Goal: Transaction & Acquisition: Purchase product/service

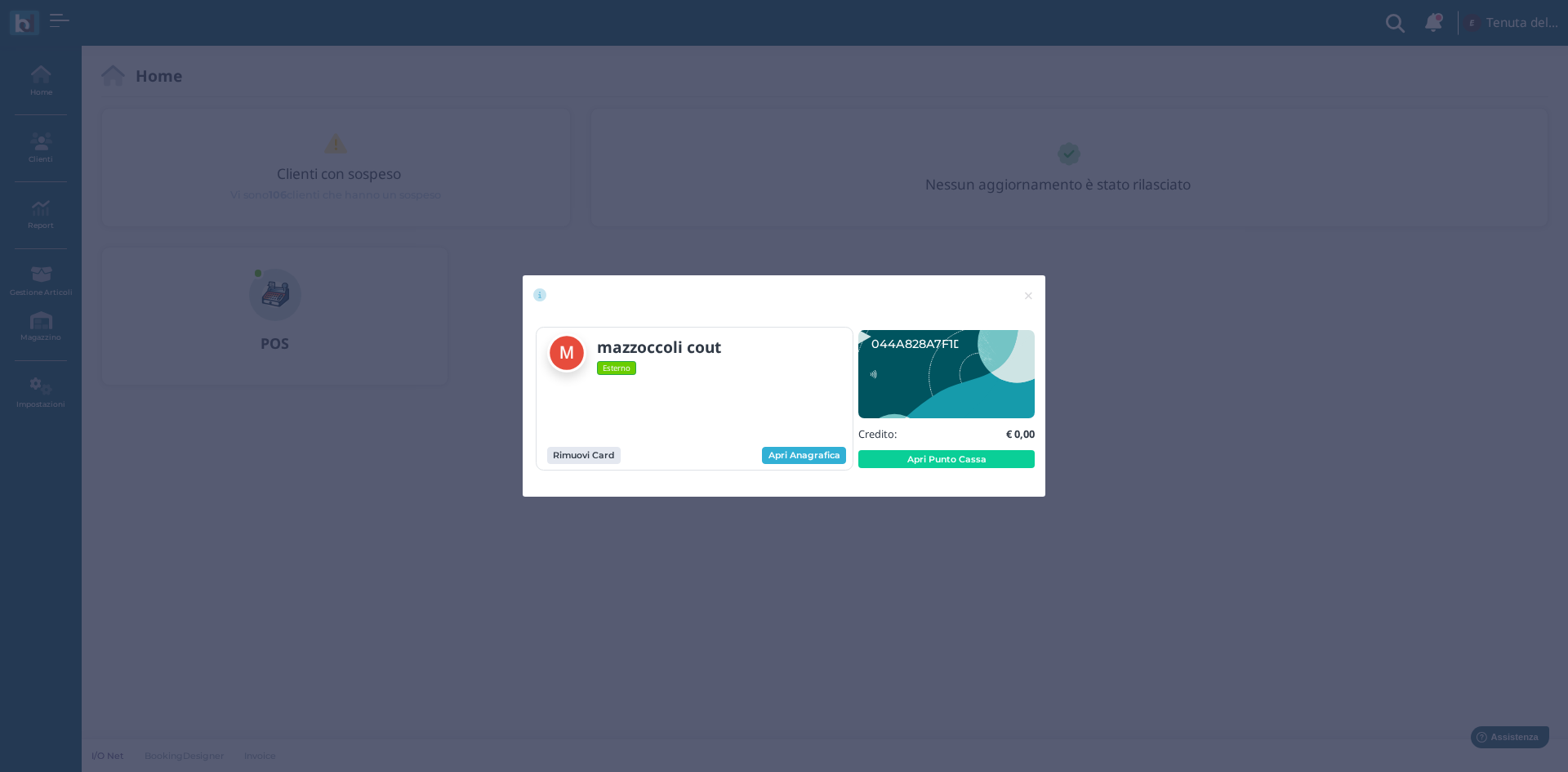
click at [804, 457] on link "Apri Anagrafica" at bounding box center [803, 455] width 84 height 18
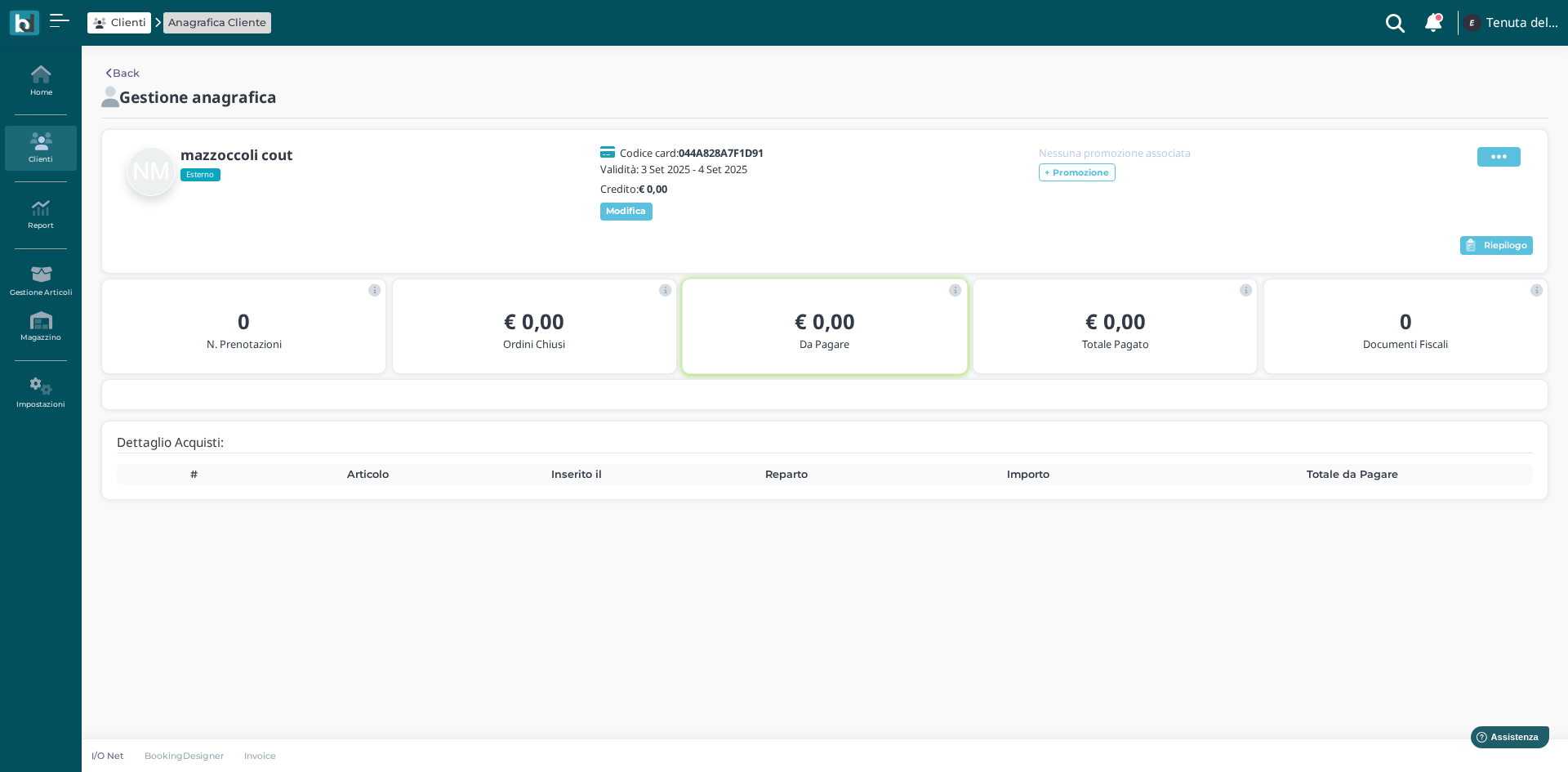
click at [1505, 162] on icon at bounding box center [1499, 156] width 15 height 18
click at [1442, 245] on span "Elimina" at bounding box center [1446, 246] width 42 height 15
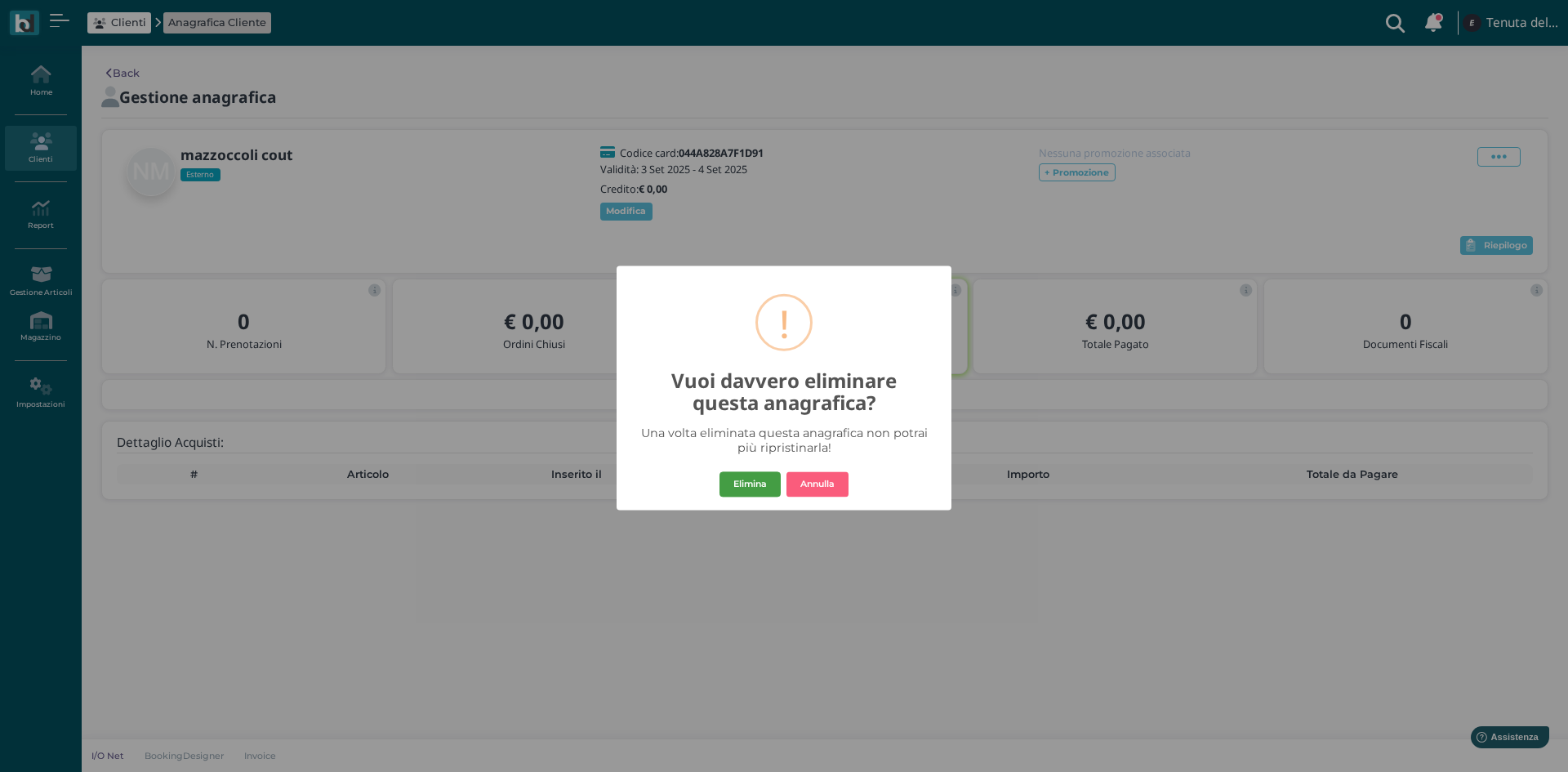
click at [739, 487] on button "Elimina" at bounding box center [750, 485] width 61 height 26
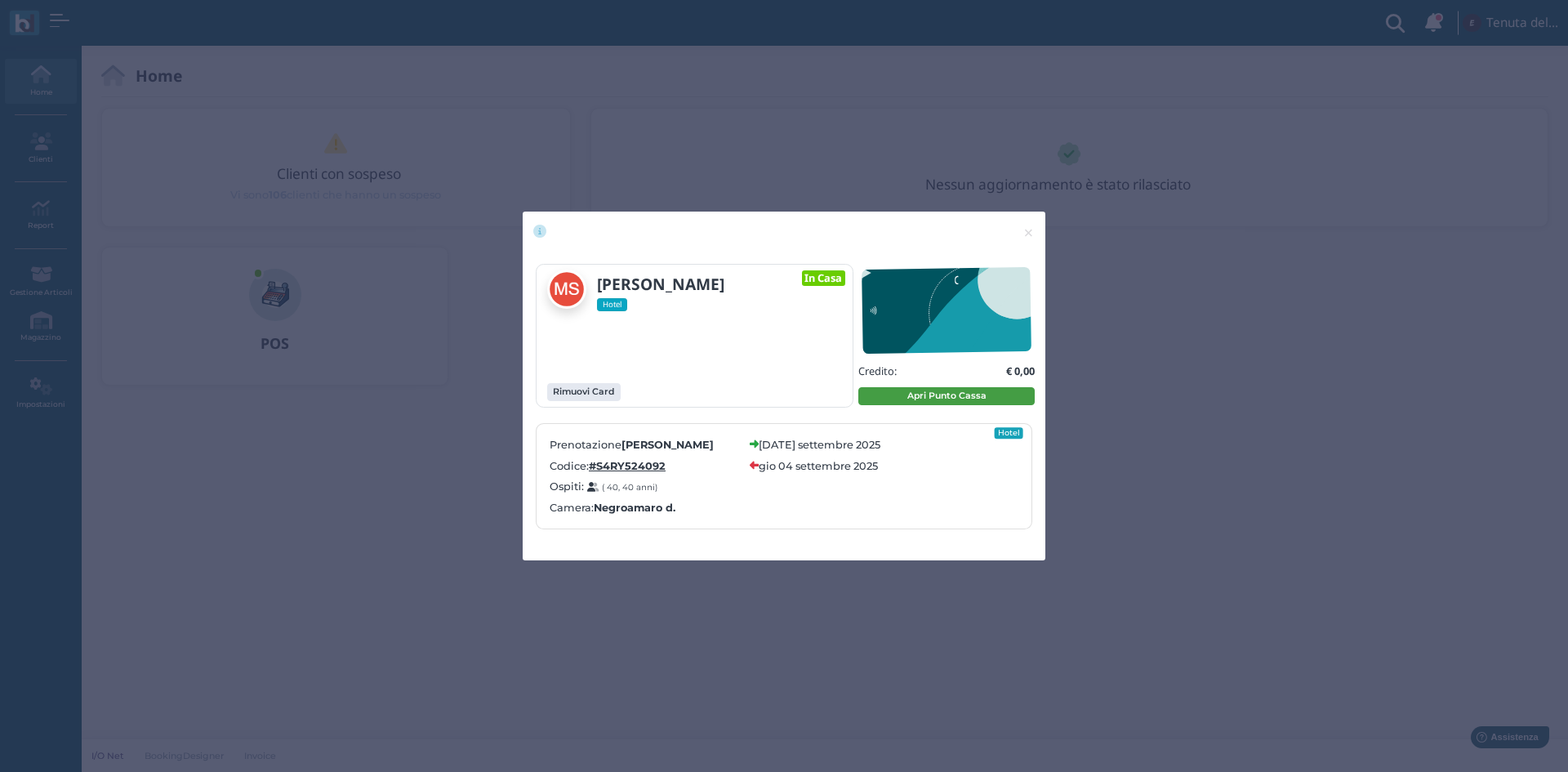
click at [928, 401] on button "Apri Punto Cassa" at bounding box center [947, 396] width 176 height 18
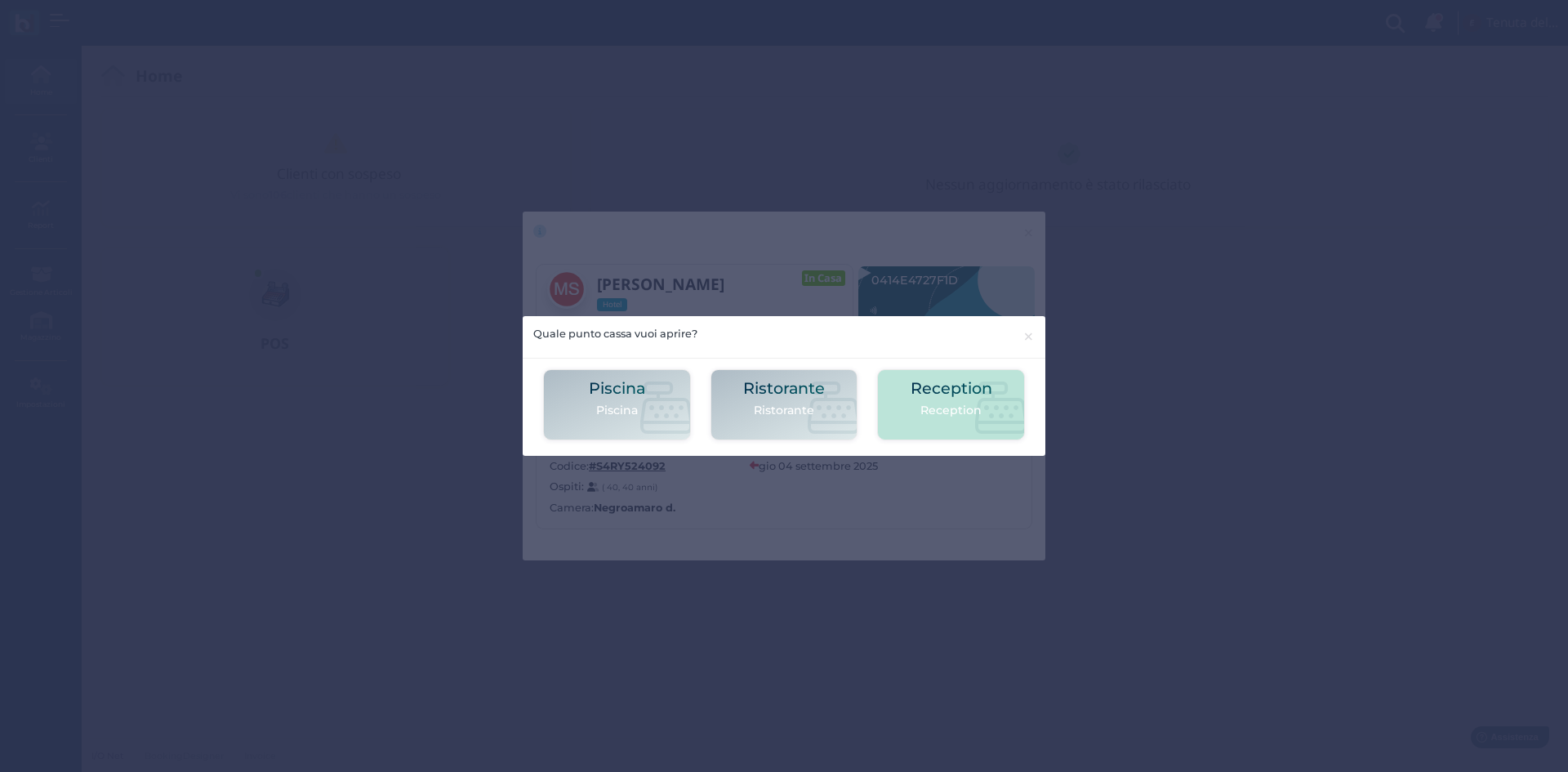
click at [945, 406] on p "Reception" at bounding box center [951, 410] width 82 height 17
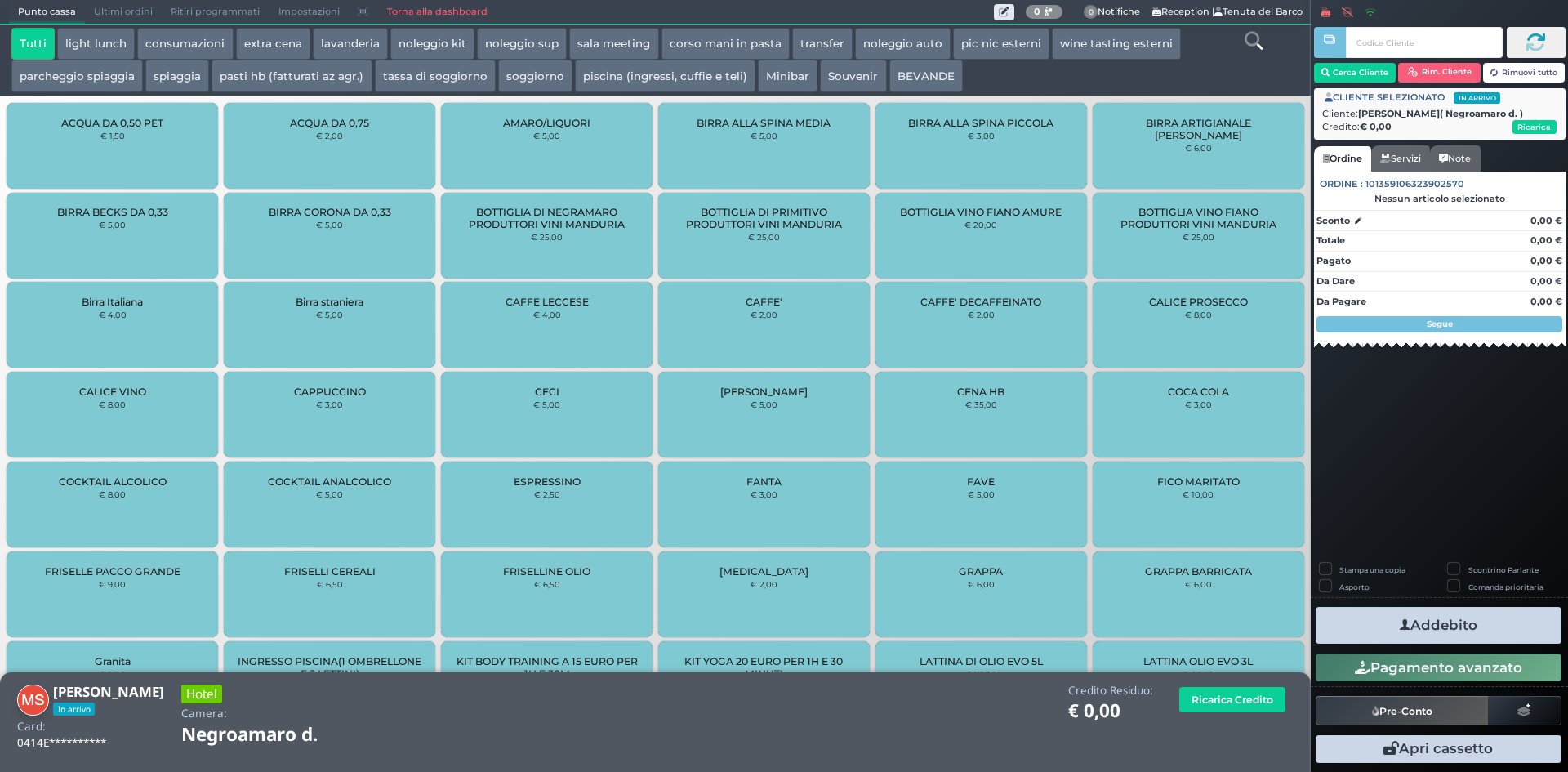
click at [1262, 48] on icon at bounding box center [1253, 41] width 18 height 18
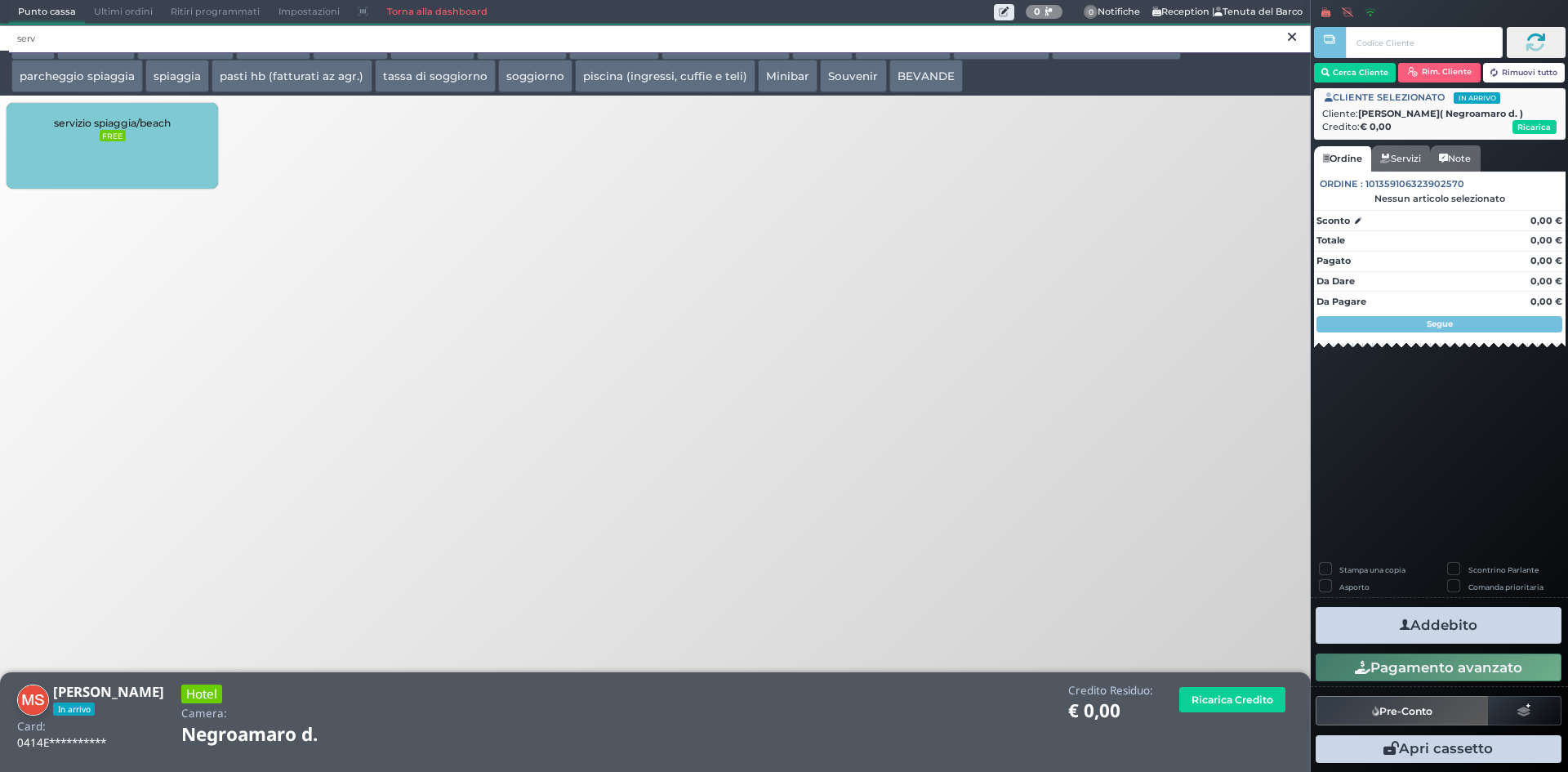
type input "serv"
click at [113, 168] on div "servizio spiaggia/beach FREE" at bounding box center [112, 145] width 211 height 86
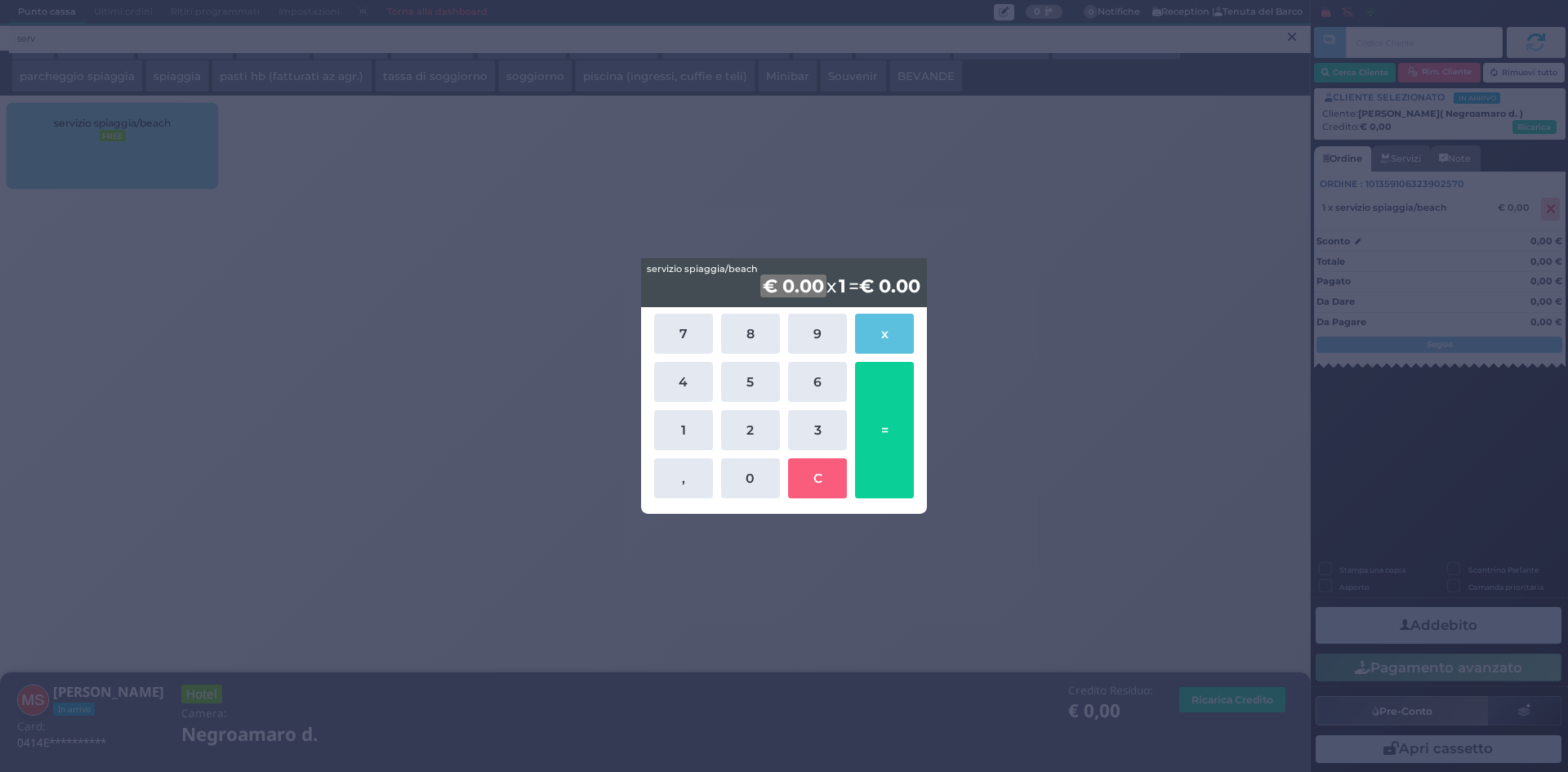
drag, startPoint x: 686, startPoint y: 420, endPoint x: 715, endPoint y: 403, distance: 33.6
click at [696, 415] on button "1" at bounding box center [684, 430] width 58 height 40
click at [744, 383] on button "5" at bounding box center [751, 382] width 58 height 40
click at [903, 431] on button "=" at bounding box center [884, 430] width 58 height 137
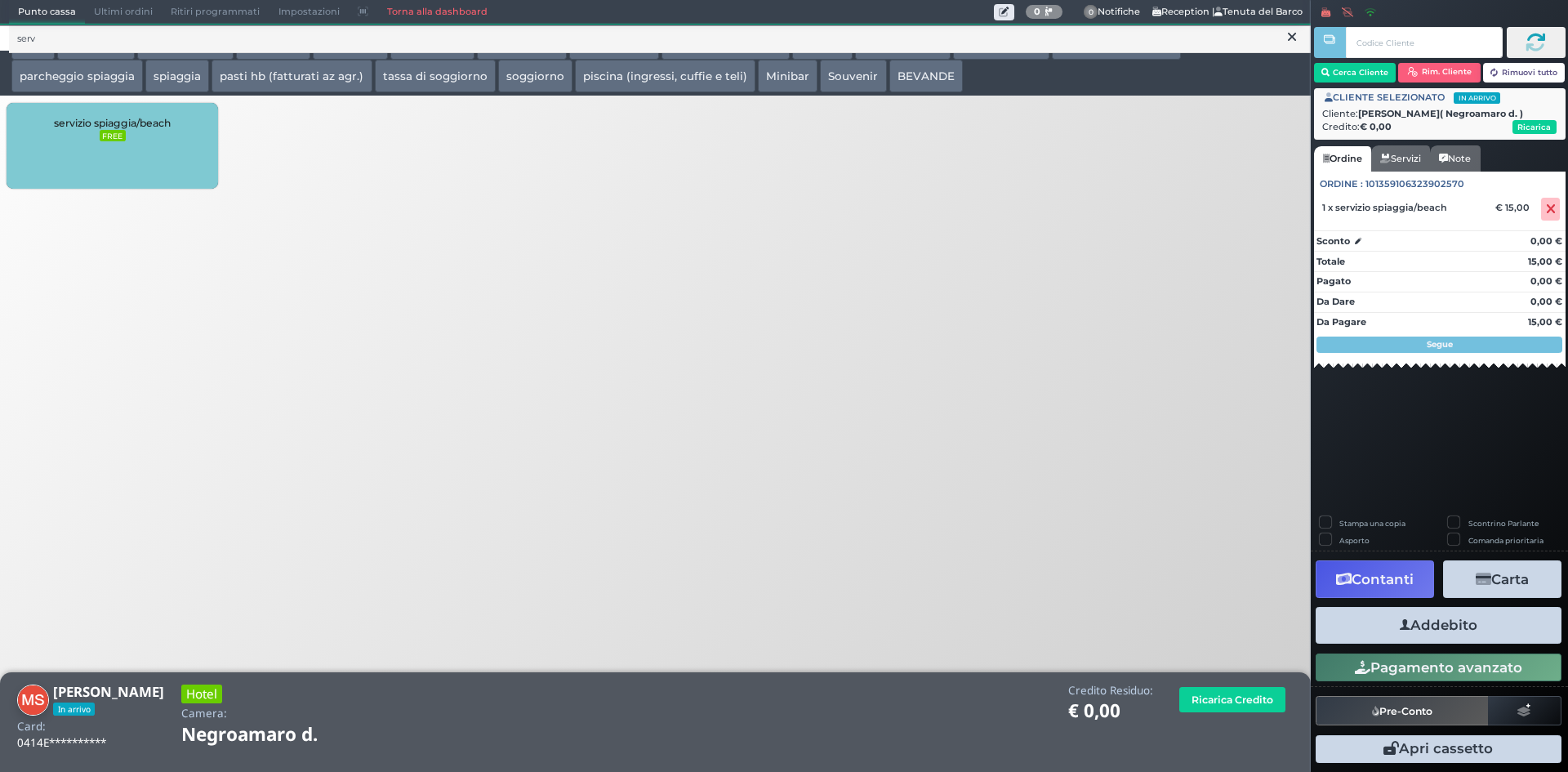
click at [1466, 626] on button "Addebito" at bounding box center [1439, 625] width 246 height 37
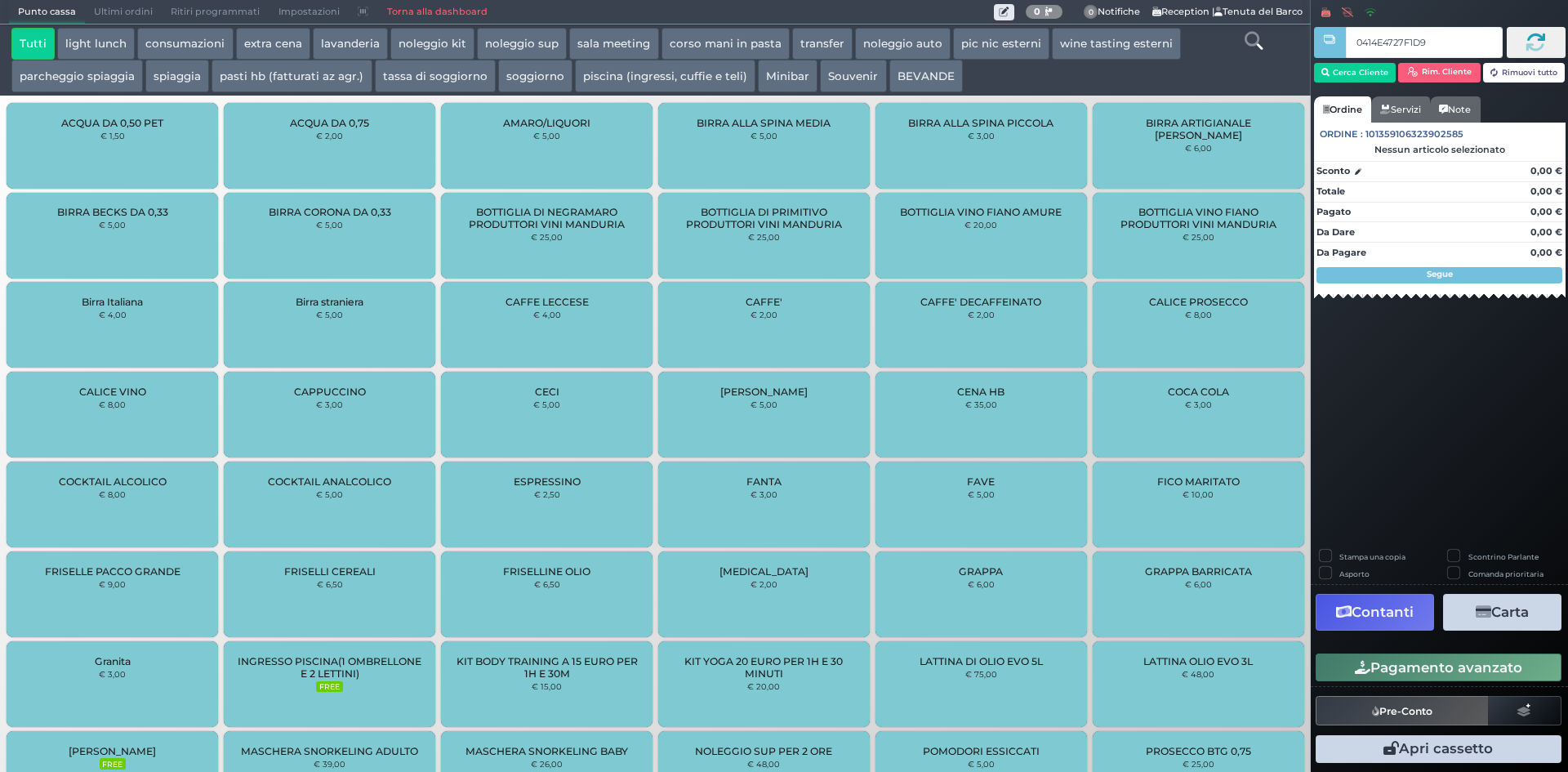
type input "0414E4727F1D90"
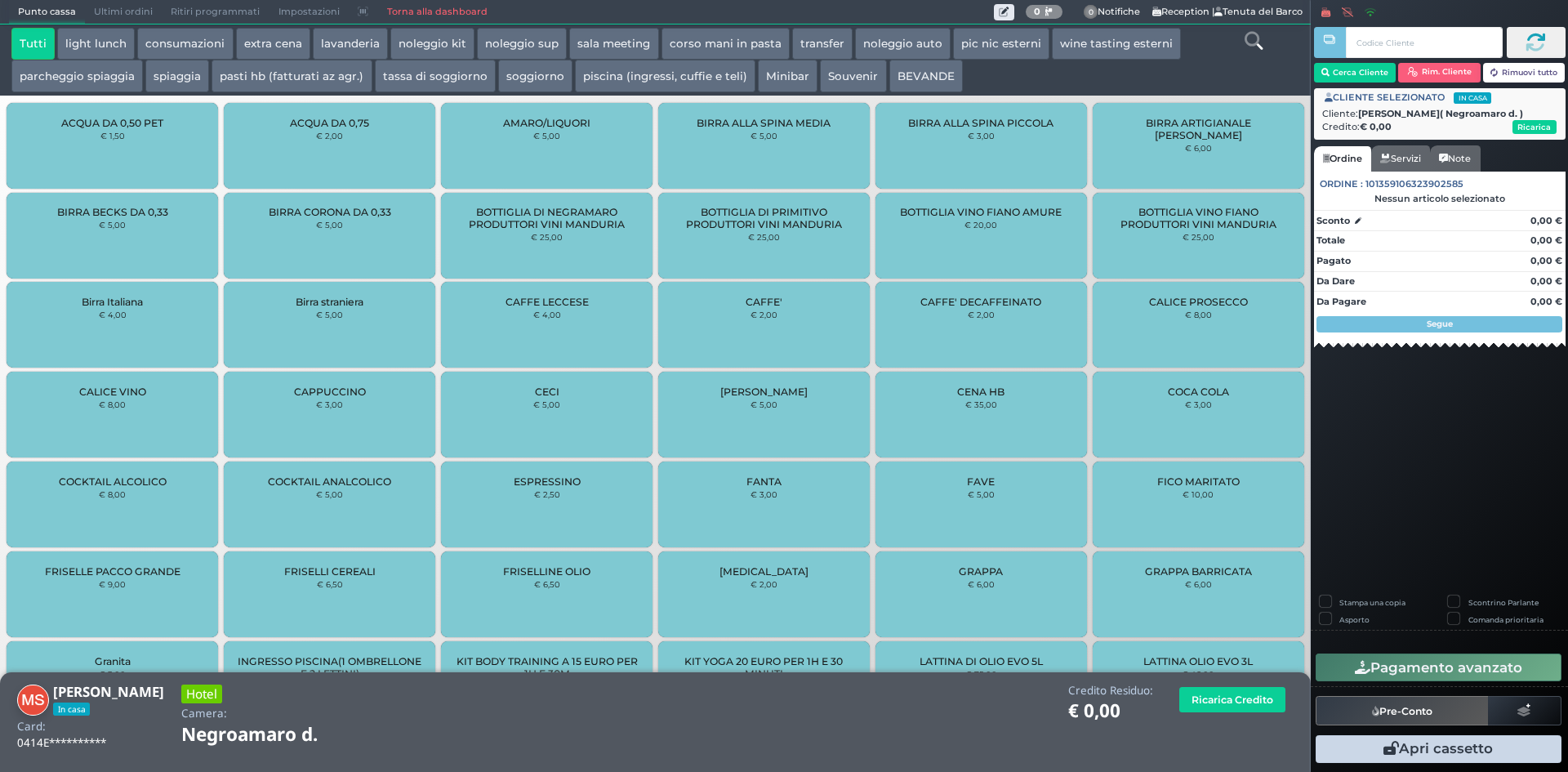
click at [1253, 47] on icon at bounding box center [1253, 41] width 18 height 18
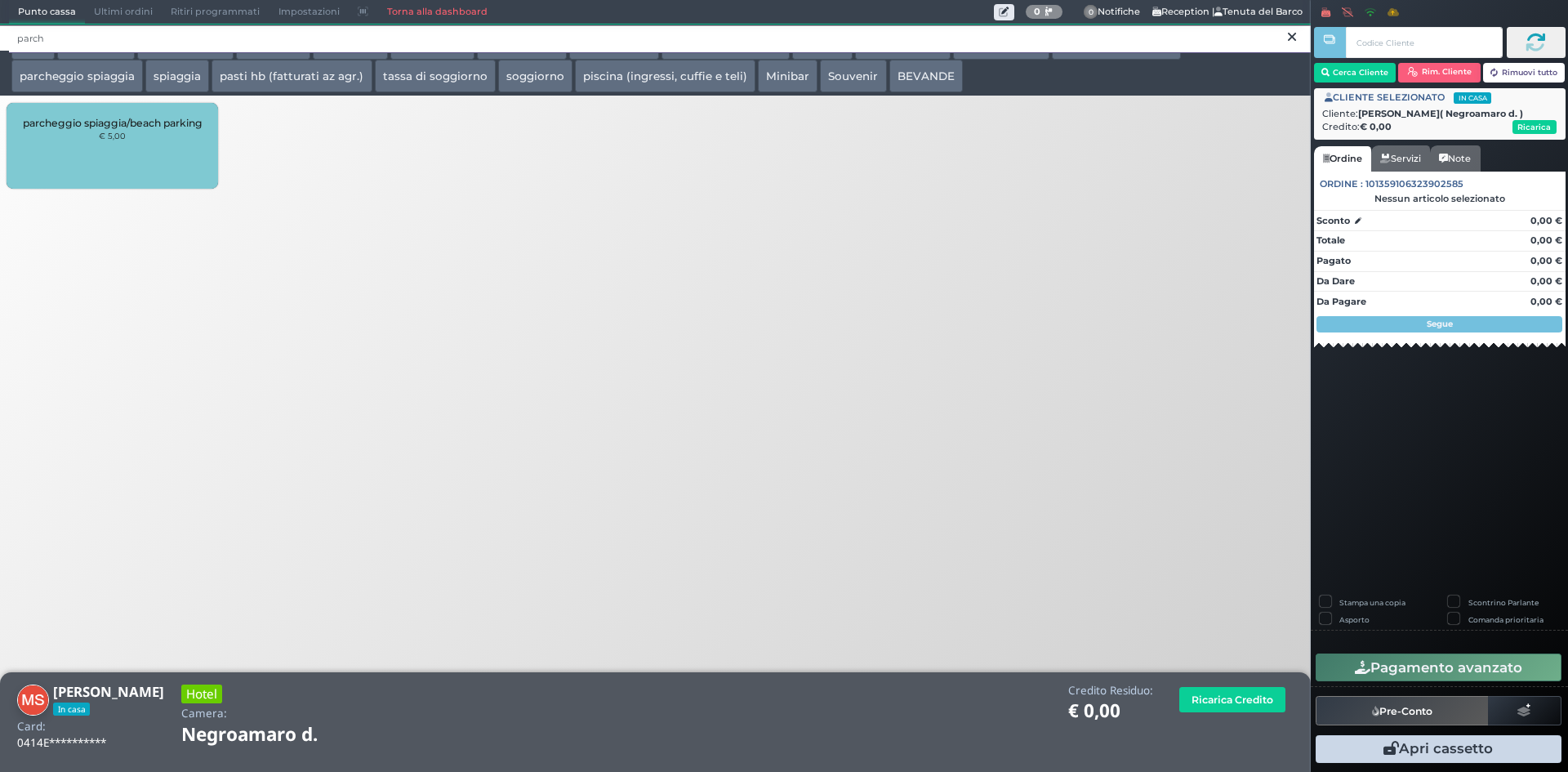
type input "parch"
click at [142, 143] on div "parcheggio spiaggia/beach parking € 5,00" at bounding box center [112, 145] width 211 height 86
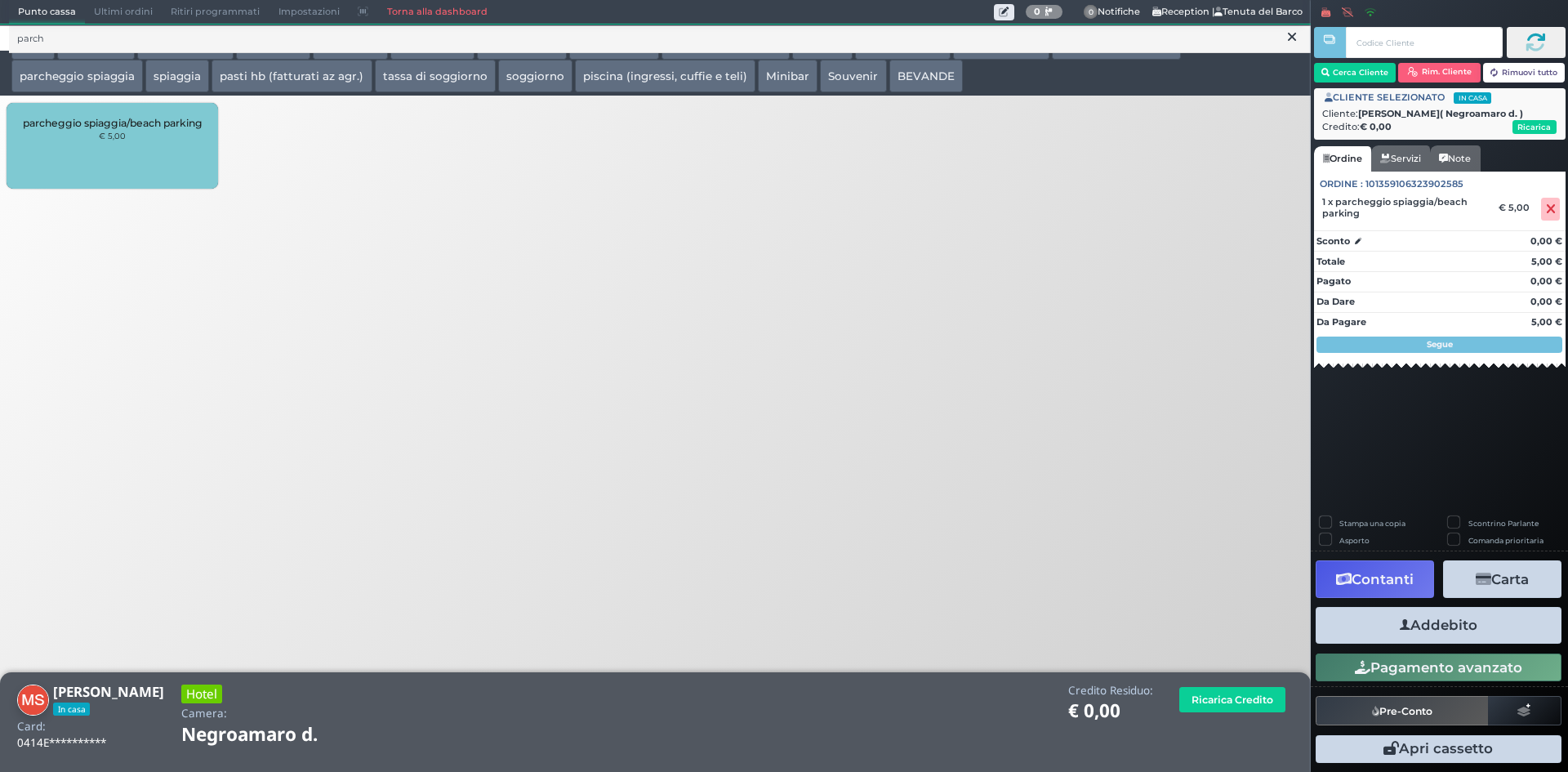
drag, startPoint x: 1447, startPoint y: 627, endPoint x: 1384, endPoint y: 619, distance: 63.5
click at [1446, 627] on button "Addebito" at bounding box center [1439, 625] width 246 height 37
